Goal: Information Seeking & Learning: Find specific fact

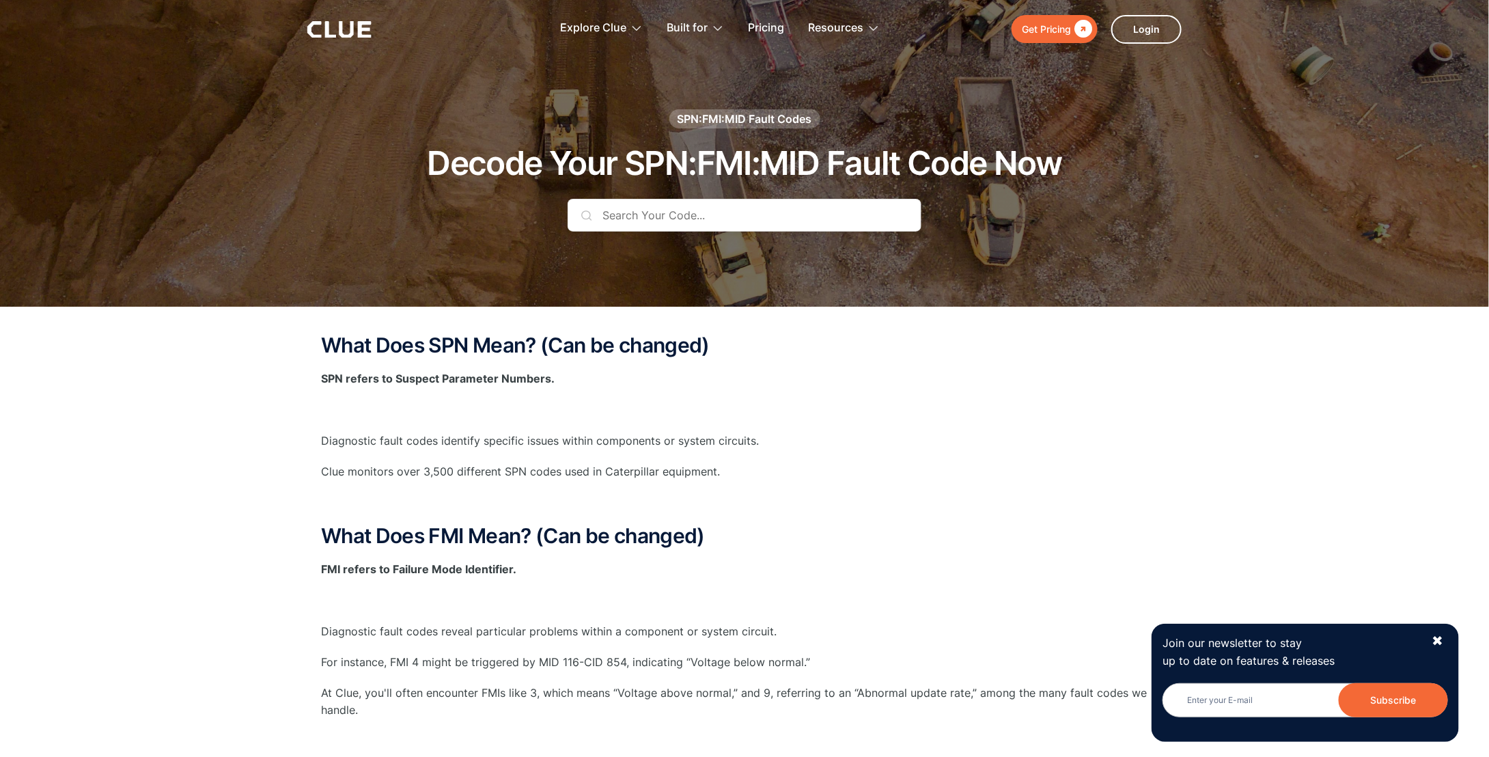
click at [676, 217] on input "text" at bounding box center [745, 215] width 354 height 33
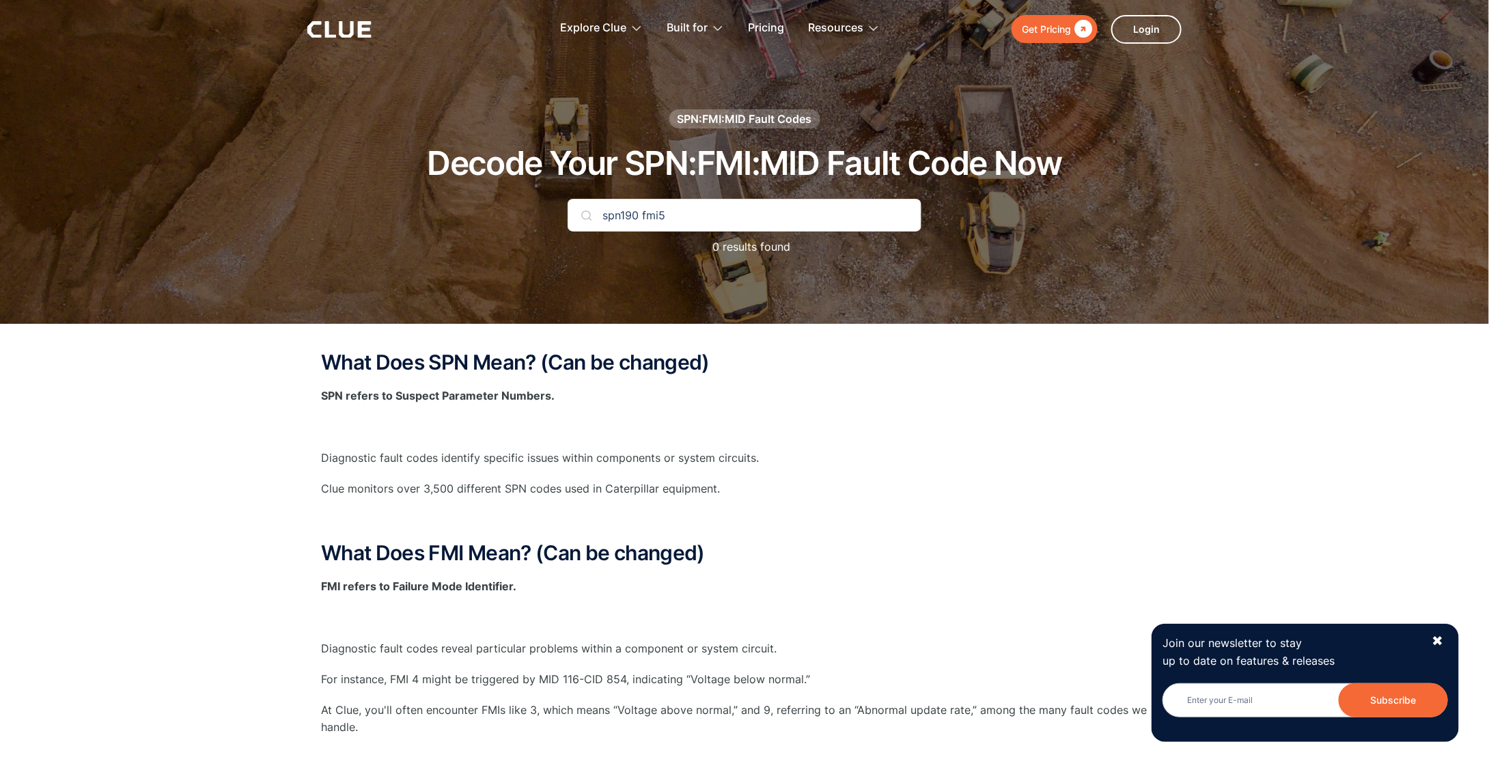
click at [683, 215] on input "spn190 fmi5" at bounding box center [745, 215] width 354 height 33
click at [656, 215] on input "spn190 fmi5" at bounding box center [745, 215] width 354 height 33
drag, startPoint x: 675, startPoint y: 206, endPoint x: 605, endPoint y: 221, distance: 71.3
click at [605, 221] on input "spn190 fmi5" at bounding box center [745, 215] width 354 height 33
type input "s"
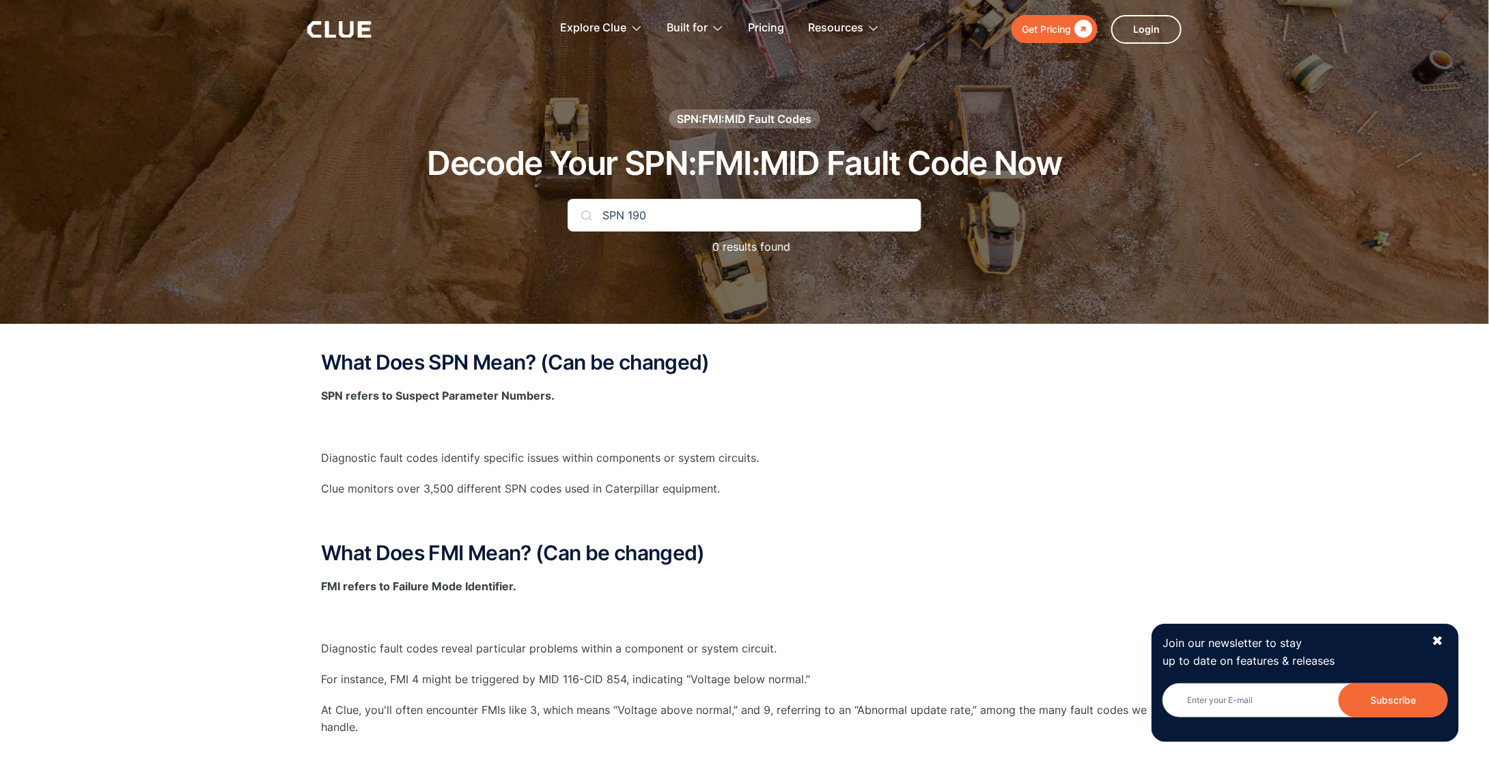
click at [827, 199] on input "SPN 190" at bounding box center [745, 215] width 354 height 33
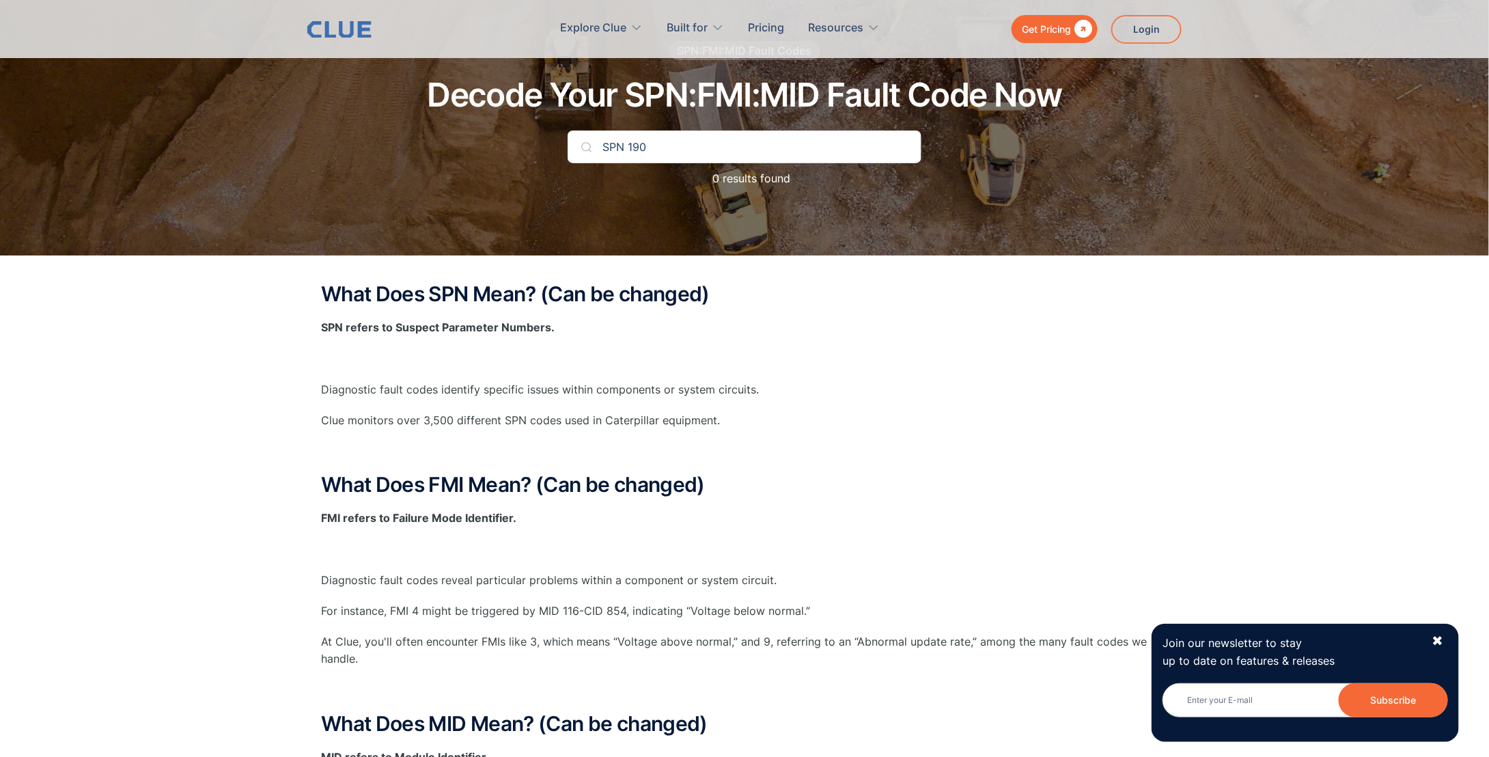
click at [585, 145] on img at bounding box center [586, 146] width 11 height 11
click at [605, 152] on input "SPN 190" at bounding box center [745, 146] width 354 height 33
drag, startPoint x: 630, startPoint y: 149, endPoint x: 456, endPoint y: 165, distance: 174.9
click at [456, 165] on div "SPN:FMI:MID Fault Codes Decode Your SPN:FMI:MID Fault Code Now SPN 190 0 result…" at bounding box center [745, 121] width 806 height 160
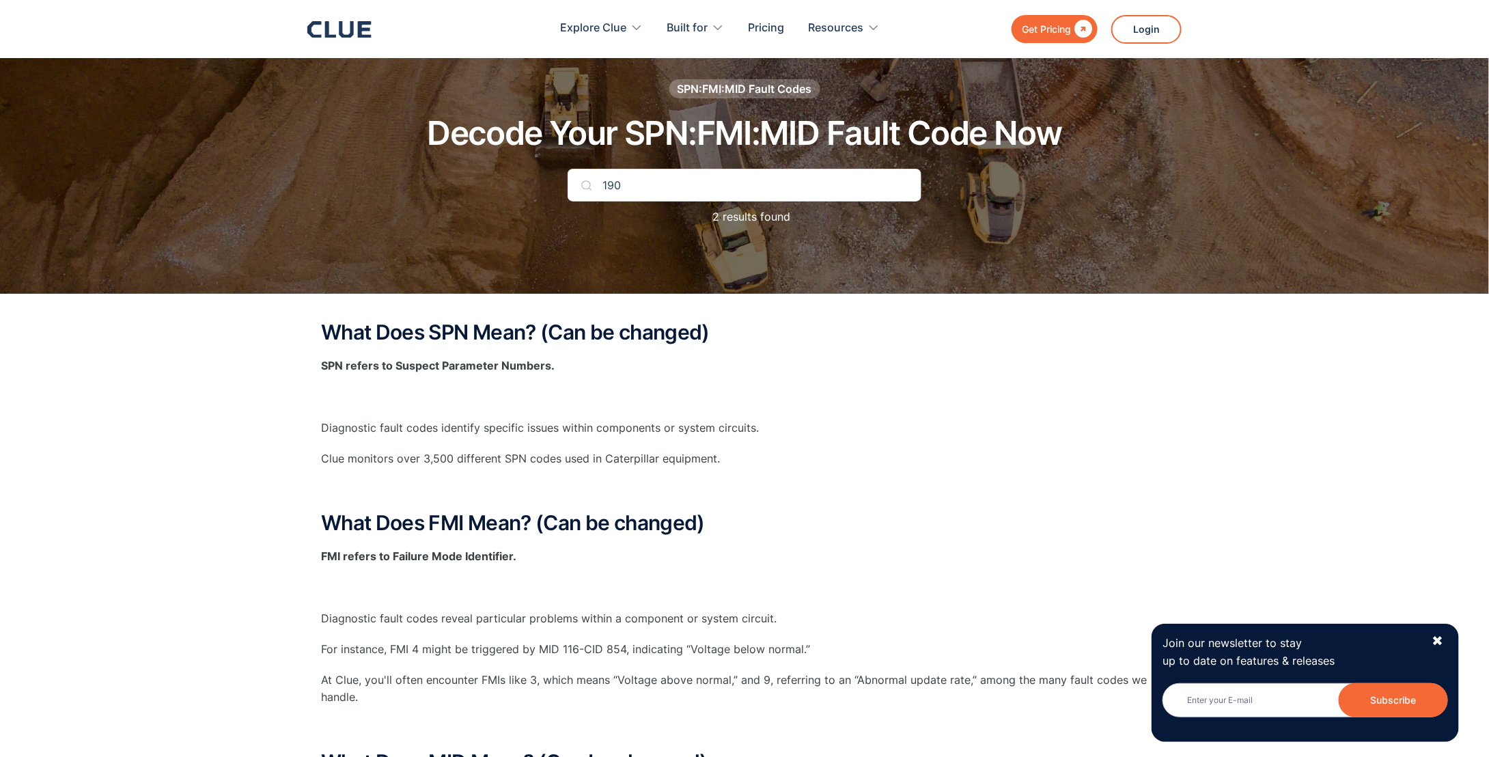
scroll to position [0, 0]
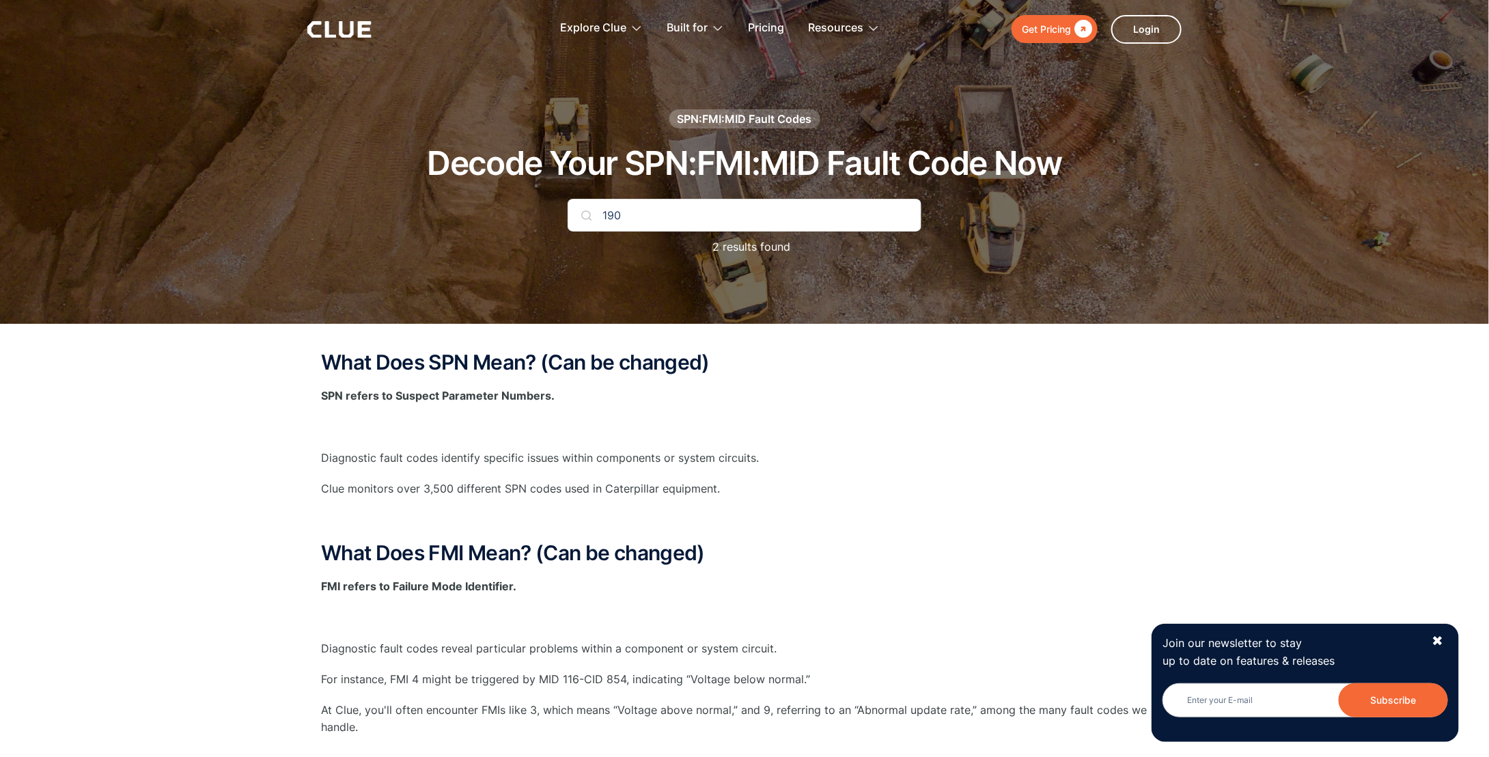
click at [738, 246] on p "2 results found" at bounding box center [745, 246] width 92 height 17
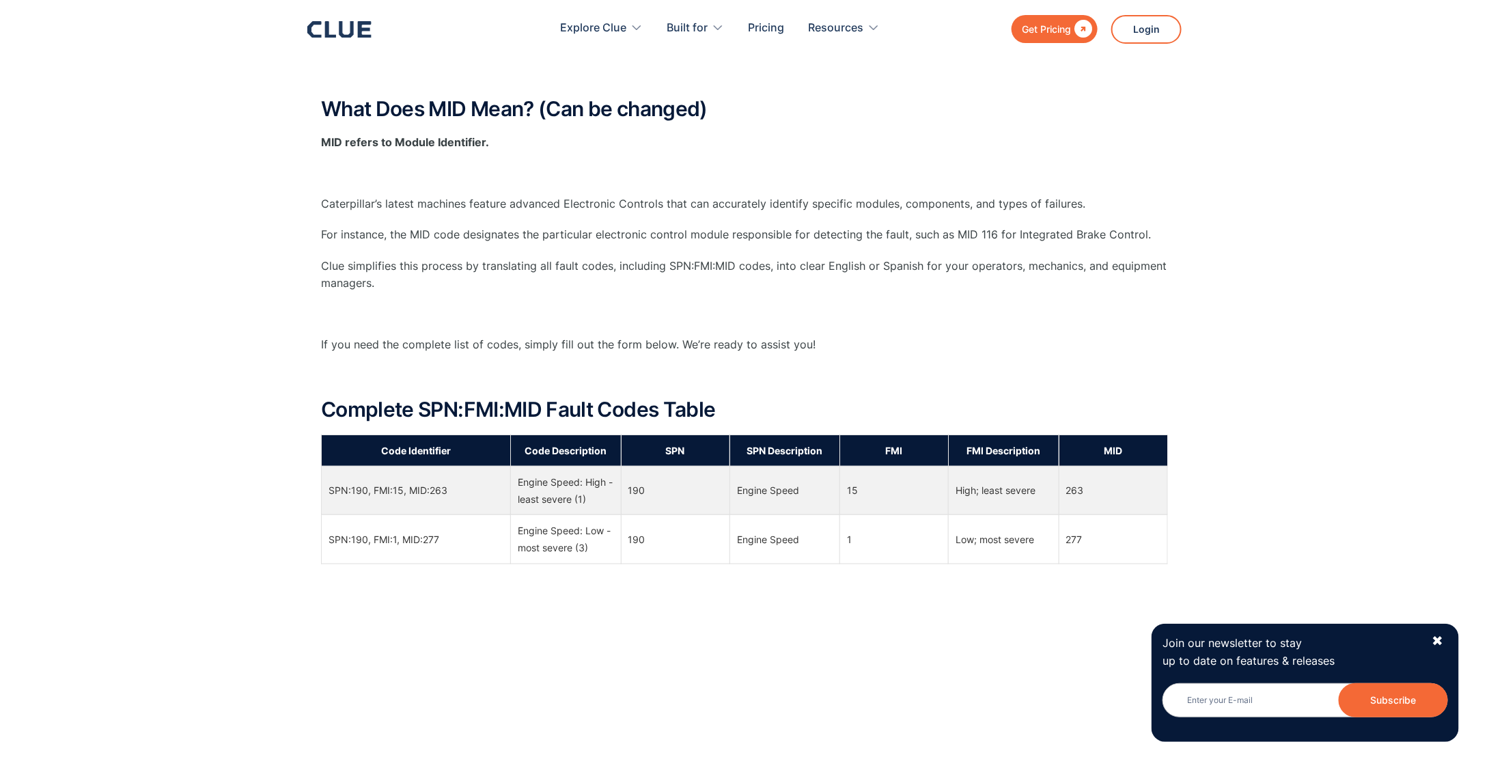
scroll to position [888, 0]
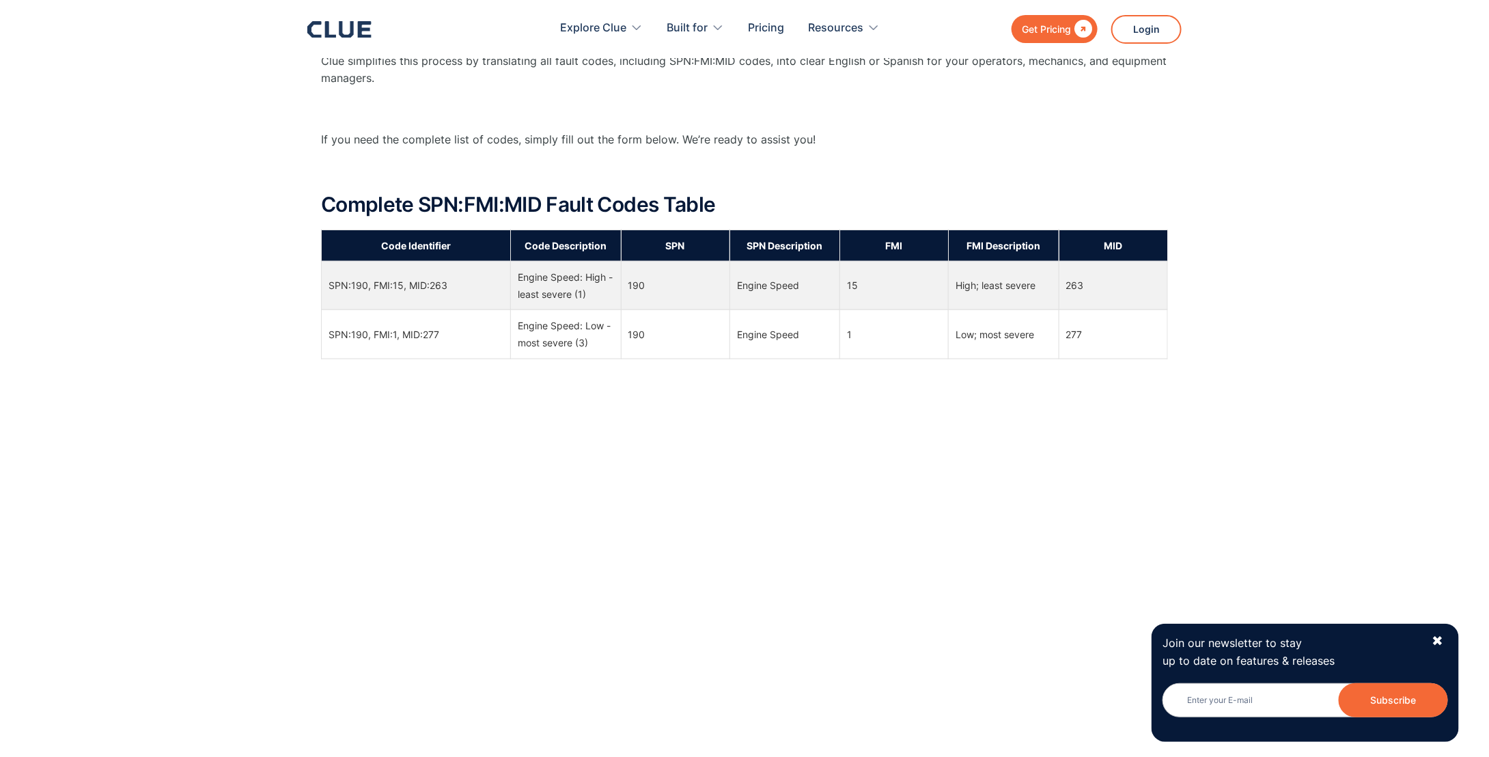
click at [465, 301] on td "SPN:190, FMI:15, MID:263" at bounding box center [416, 285] width 189 height 49
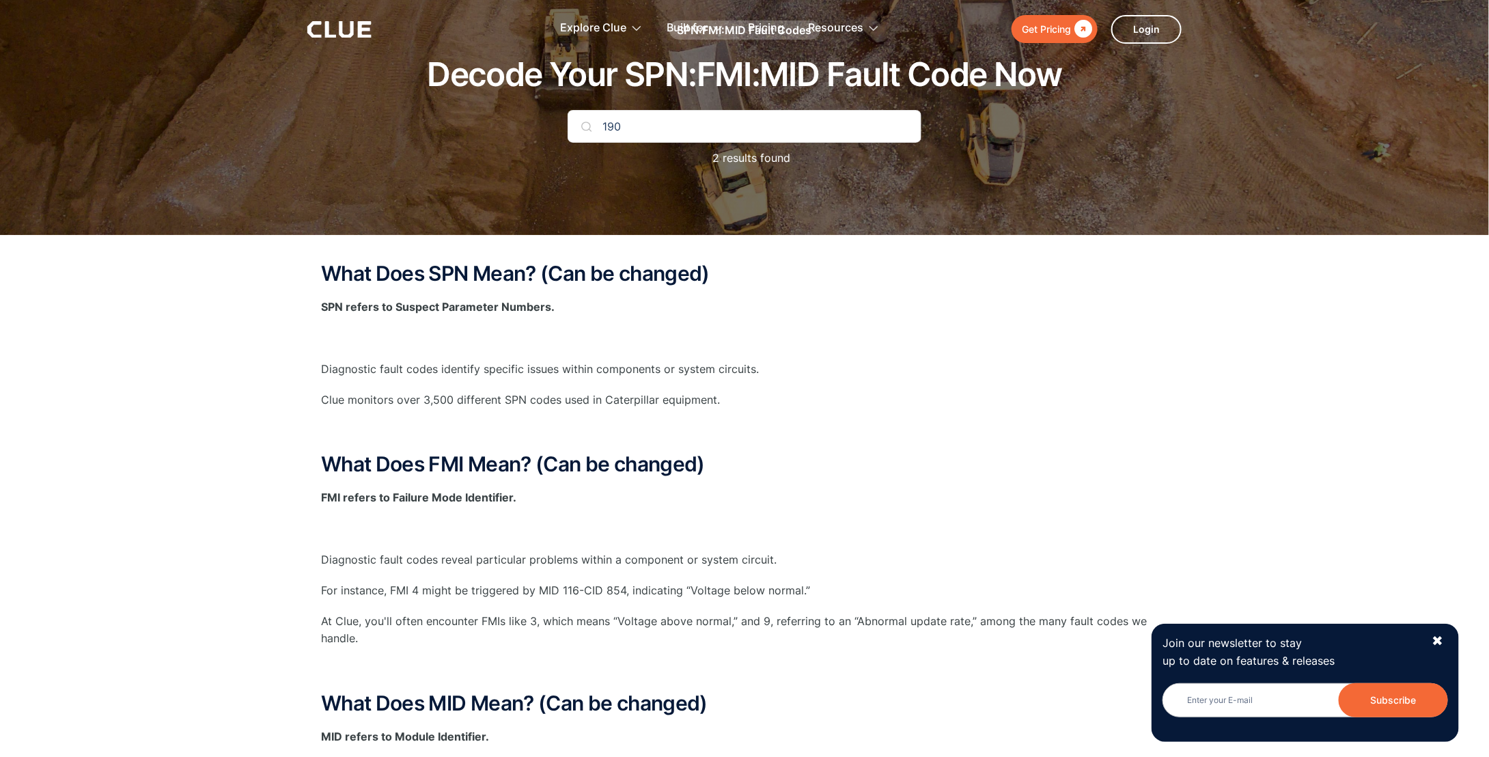
scroll to position [0, 0]
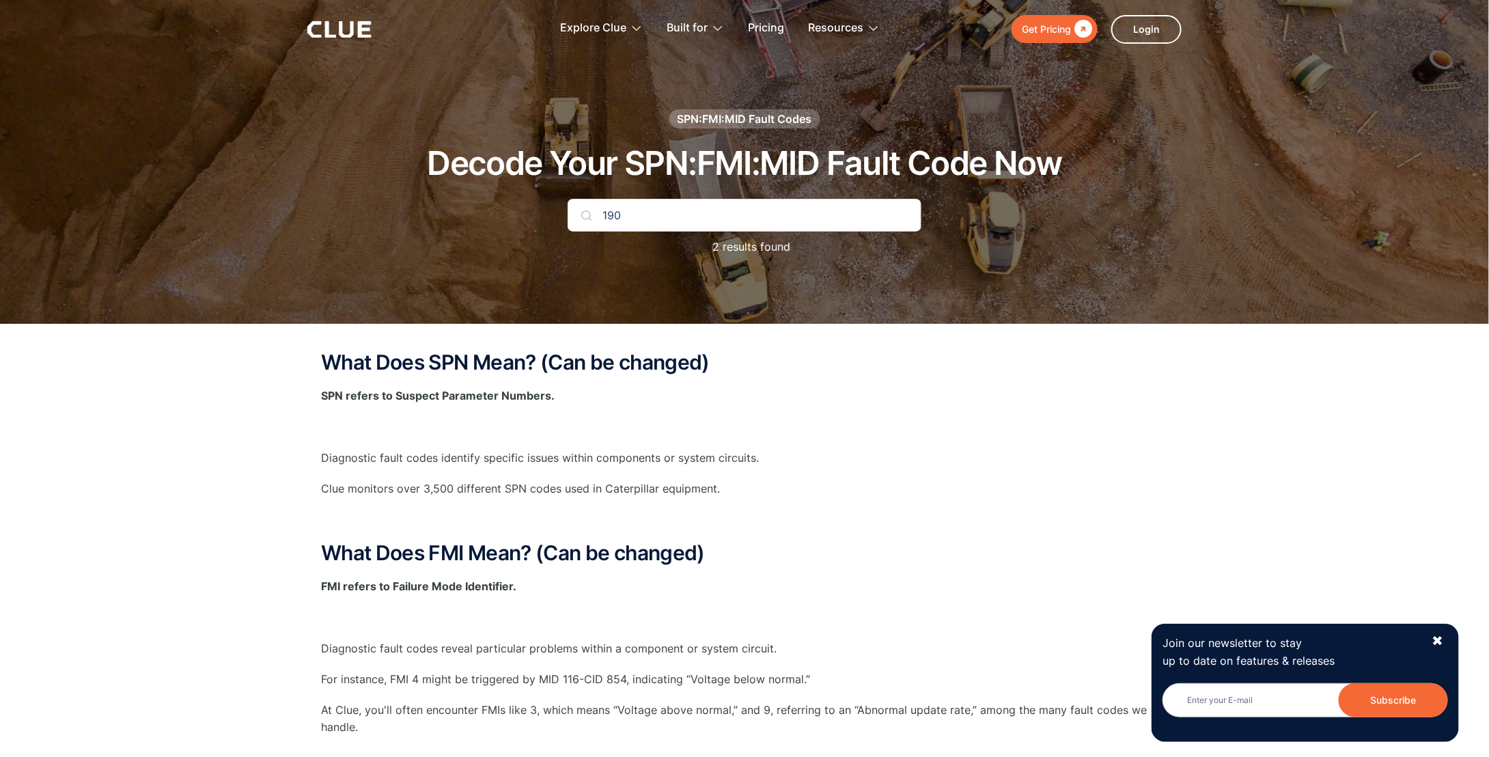
drag, startPoint x: 682, startPoint y: 226, endPoint x: 544, endPoint y: 266, distance: 143.8
click at [544, 266] on div "SPN:FMI:MID Fault Codes Decode Your SPN:FMI:MID Fault Code Now 190 2 results fo…" at bounding box center [745, 189] width 806 height 160
click at [588, 219] on img at bounding box center [586, 215] width 11 height 11
drag, startPoint x: 629, startPoint y: 223, endPoint x: 529, endPoint y: 274, distance: 112.1
click at [529, 274] on div "SPN:FMI:MID Fault Codes Decode Your SPN:FMI:MID Fault Code Now SPN 970 0 result…" at bounding box center [744, 162] width 1489 height 324
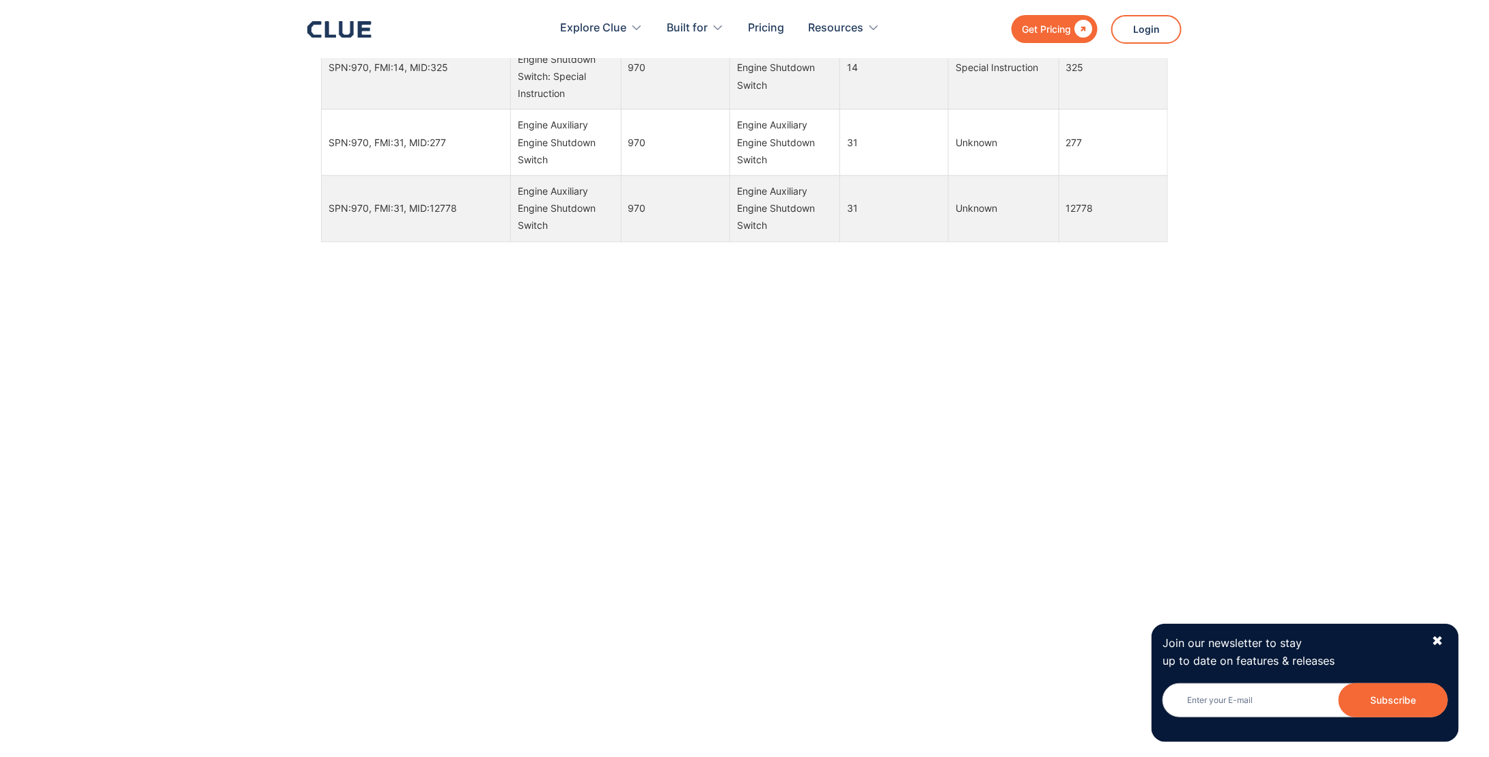
scroll to position [1230, 0]
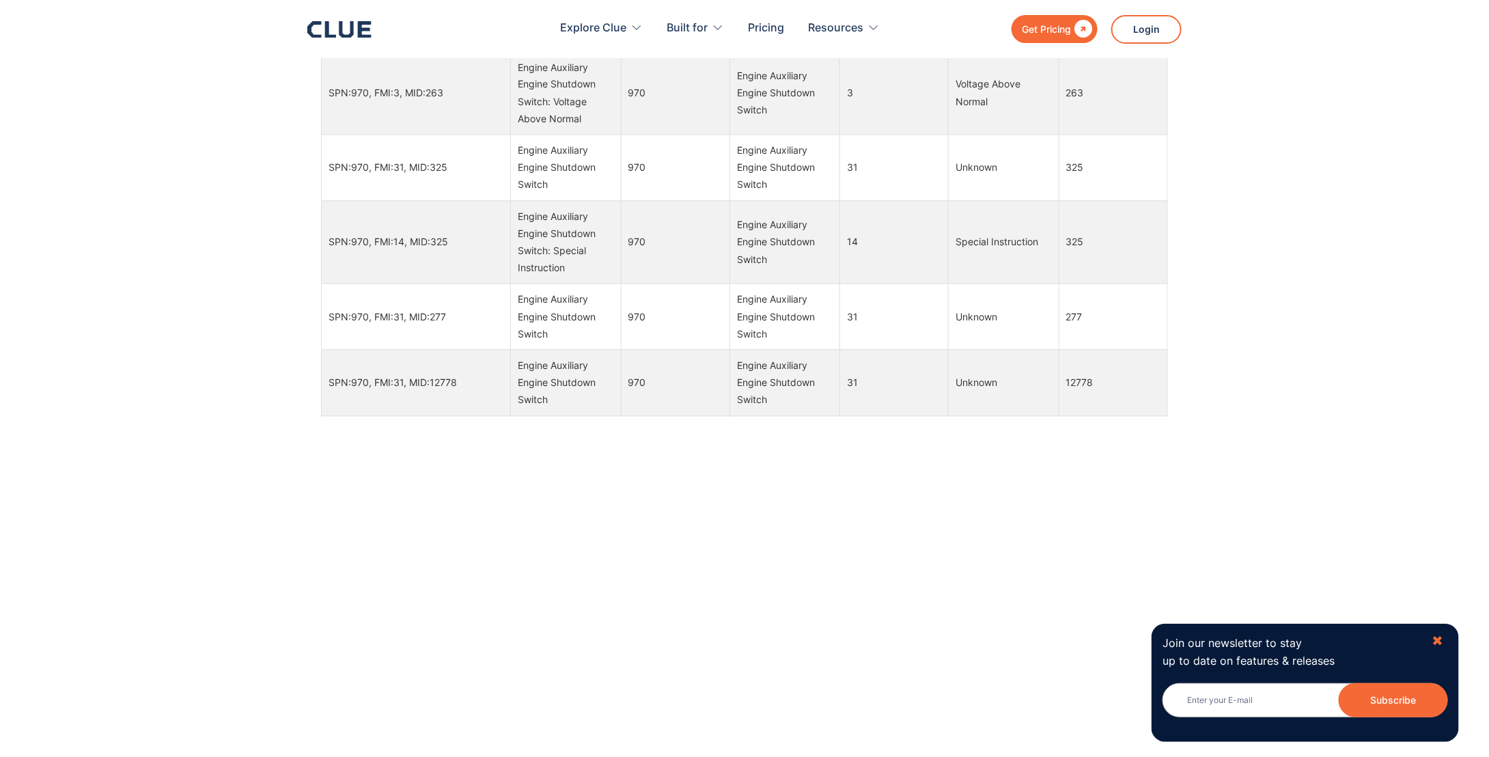
type input "970"
click at [1437, 640] on div "✖" at bounding box center [1438, 641] width 12 height 17
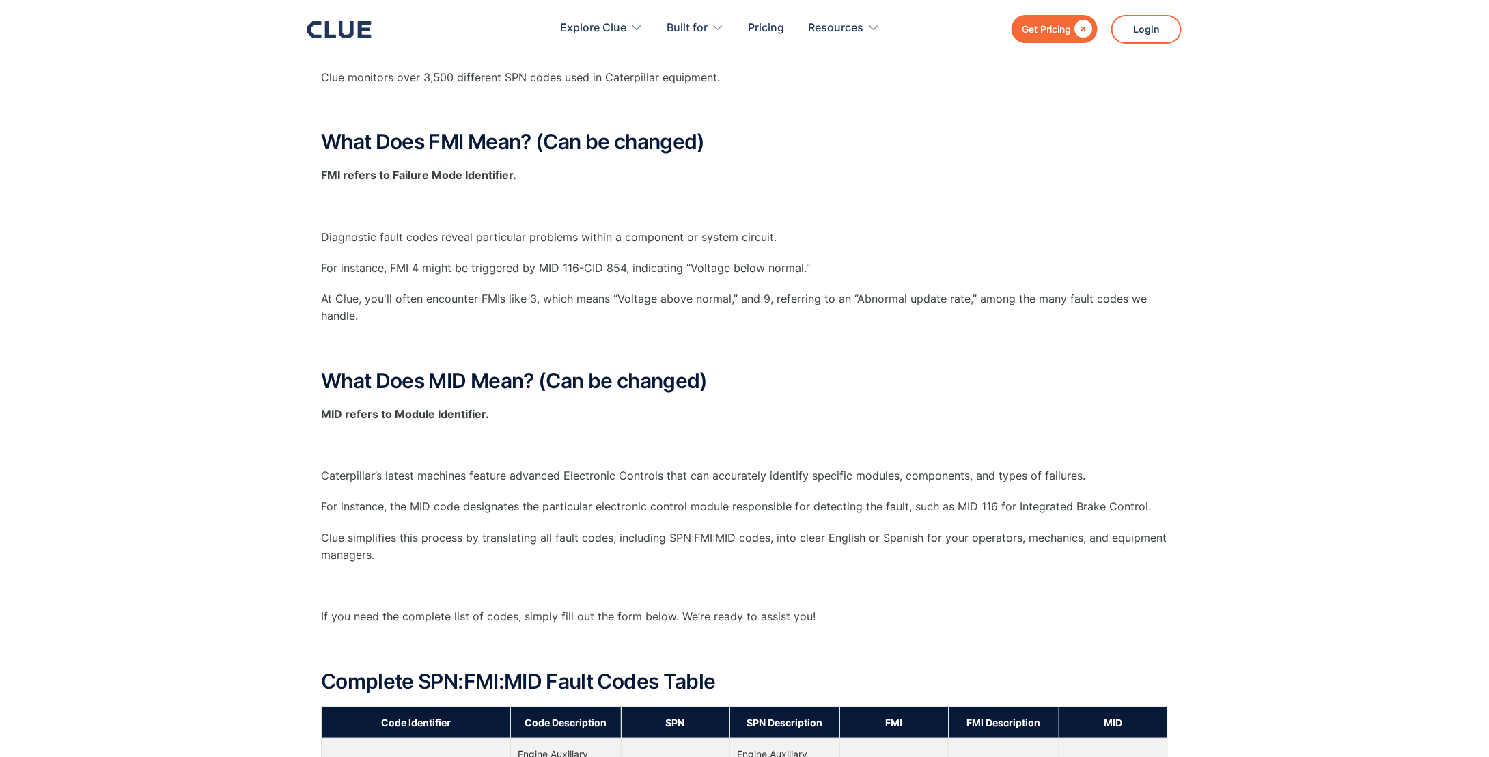
scroll to position [410, 0]
